Goal: Task Accomplishment & Management: Use online tool/utility

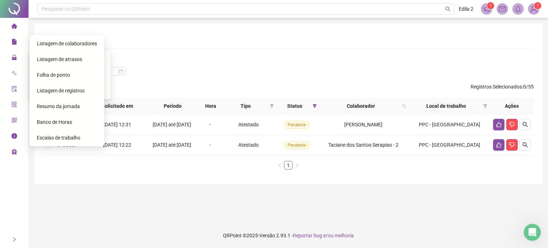
click at [60, 73] on span "Folha de ponto" at bounding box center [53, 75] width 33 height 6
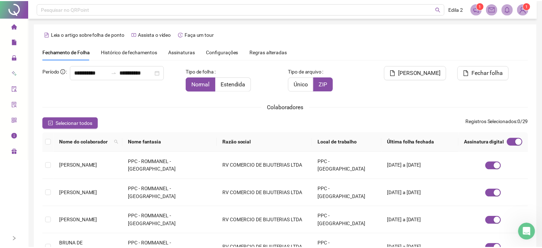
scroll to position [18, 0]
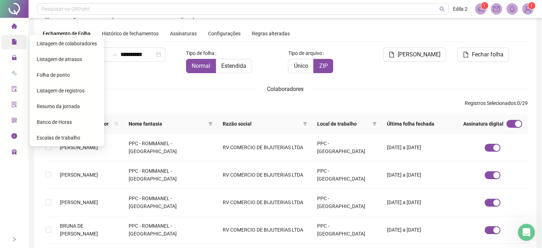
click at [17, 42] on span "Relatórios" at bounding box center [27, 42] width 32 height 6
click at [60, 75] on span "Folha de ponto" at bounding box center [53, 75] width 33 height 6
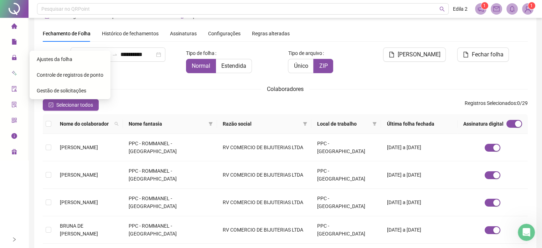
click at [43, 57] on span "Ajustes da folha" at bounding box center [55, 59] width 36 height 6
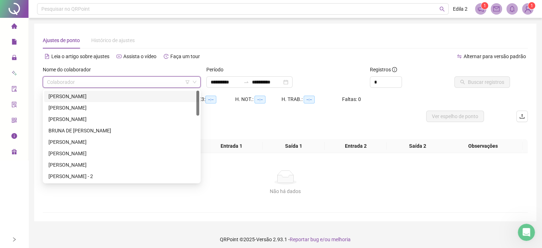
click at [76, 83] on input "search" at bounding box center [118, 82] width 143 height 11
click at [92, 107] on div "[PERSON_NAME]" at bounding box center [122, 108] width 147 height 8
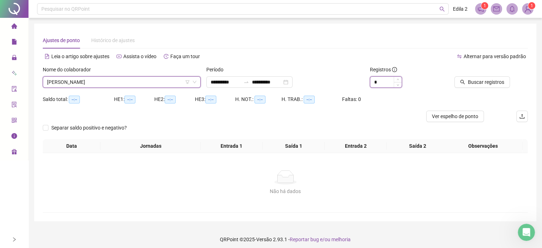
click at [391, 82] on input "*" at bounding box center [386, 82] width 31 height 11
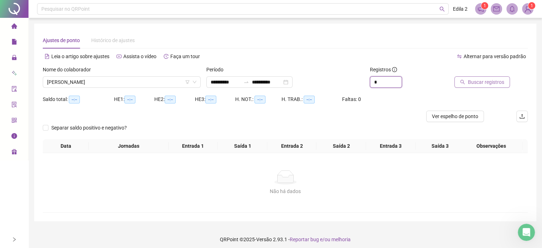
type input "*"
click at [490, 81] on span "Buscar registros" at bounding box center [486, 82] width 36 height 8
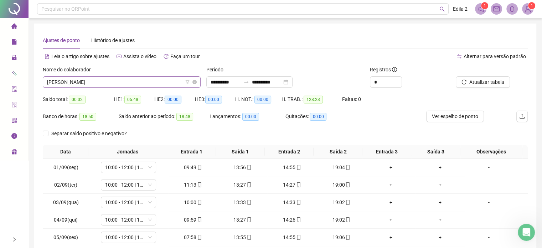
click at [137, 82] on span "[PERSON_NAME]" at bounding box center [121, 82] width 149 height 11
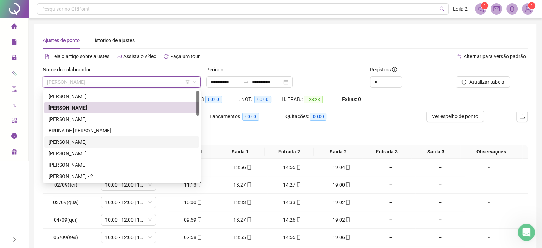
click at [61, 137] on div "[PERSON_NAME]" at bounding box center [121, 141] width 155 height 11
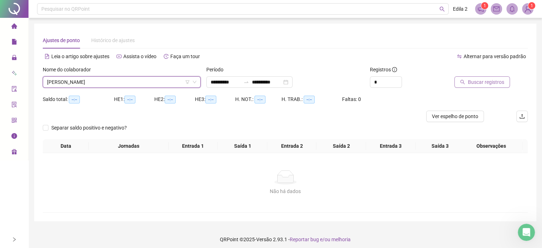
click at [484, 81] on span "Buscar registros" at bounding box center [486, 82] width 36 height 8
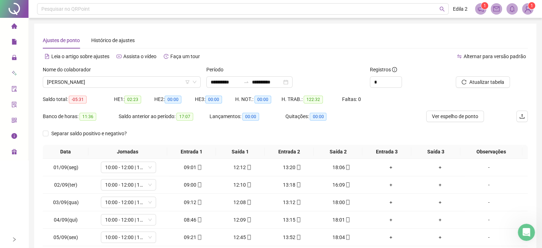
click at [99, 153] on th "Jornadas" at bounding box center [127, 152] width 79 height 14
